Goal: Task Accomplishment & Management: Use online tool/utility

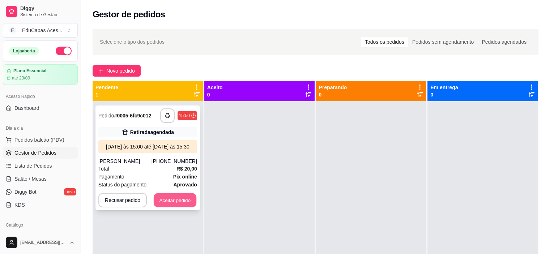
click at [171, 203] on button "Aceitar pedido" at bounding box center [175, 201] width 43 height 14
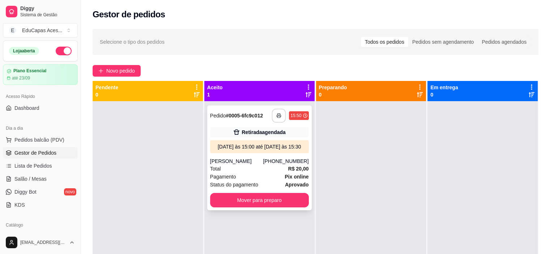
click at [278, 115] on icon "button" at bounding box center [279, 115] width 5 height 5
click at [288, 204] on button "Mover para preparo" at bounding box center [259, 200] width 99 height 14
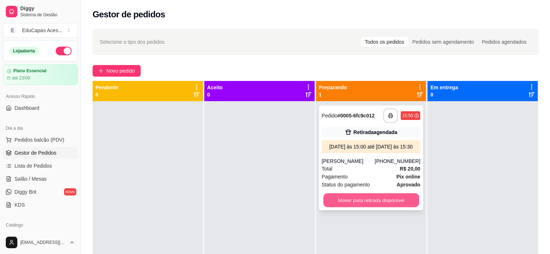
click at [400, 205] on button "Mover para retirada disponível" at bounding box center [372, 201] width 96 height 14
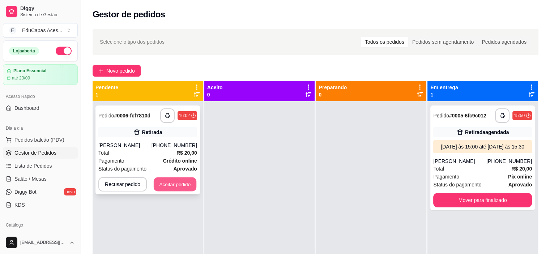
click at [174, 187] on button "Aceitar pedido" at bounding box center [175, 185] width 43 height 14
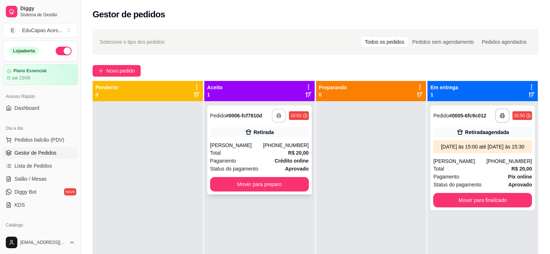
click at [279, 116] on icon "button" at bounding box center [279, 115] width 5 height 5
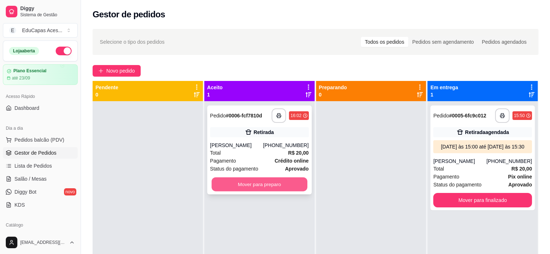
click at [258, 188] on button "Mover para preparo" at bounding box center [260, 185] width 96 height 14
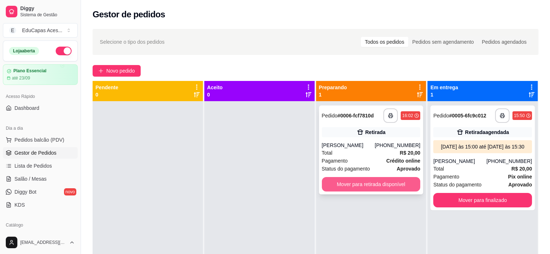
click at [372, 187] on button "Mover para retirada disponível" at bounding box center [371, 184] width 99 height 14
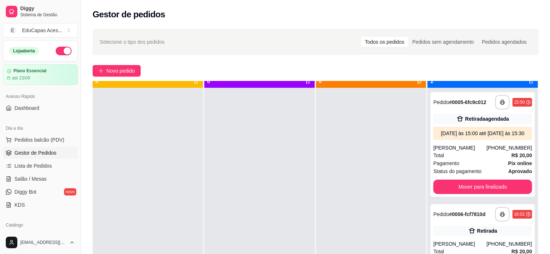
scroll to position [20, 0]
